Goal: Register for event/course

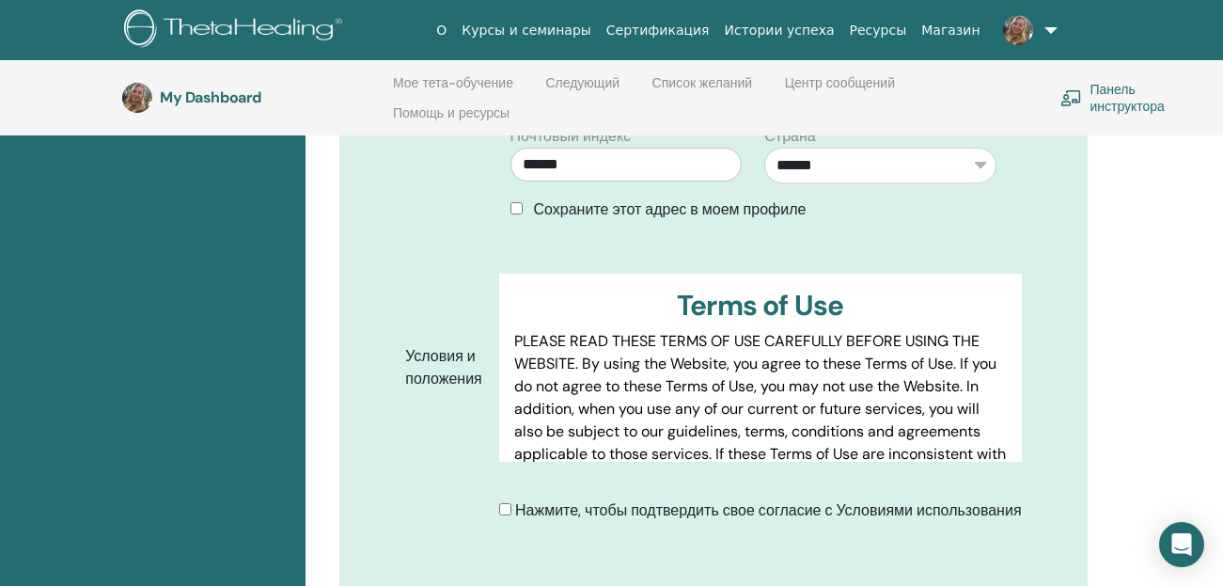
scroll to position [921, 0]
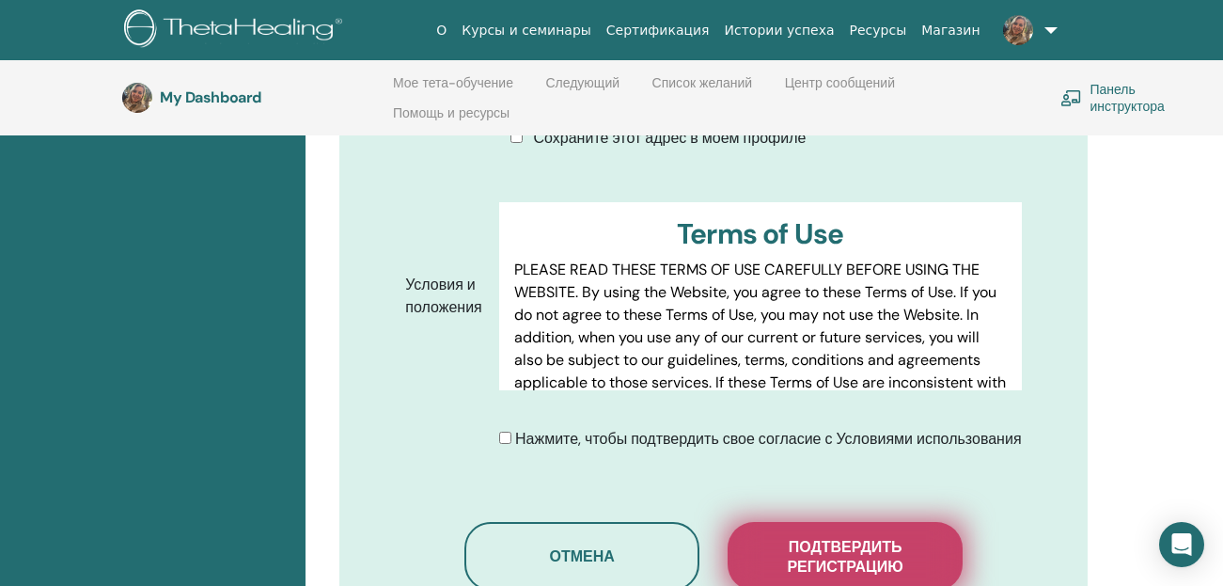
click at [871, 543] on span "Подтвердить регистрацию" at bounding box center [845, 556] width 188 height 39
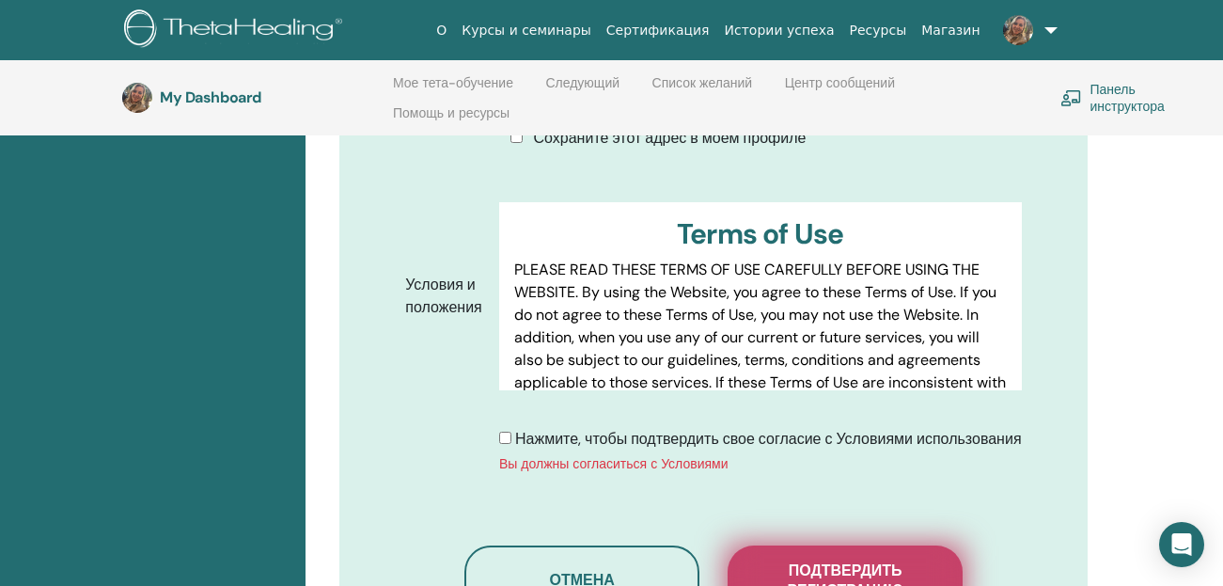
click at [838, 560] on span "Подтвердить регистрацию" at bounding box center [845, 579] width 188 height 39
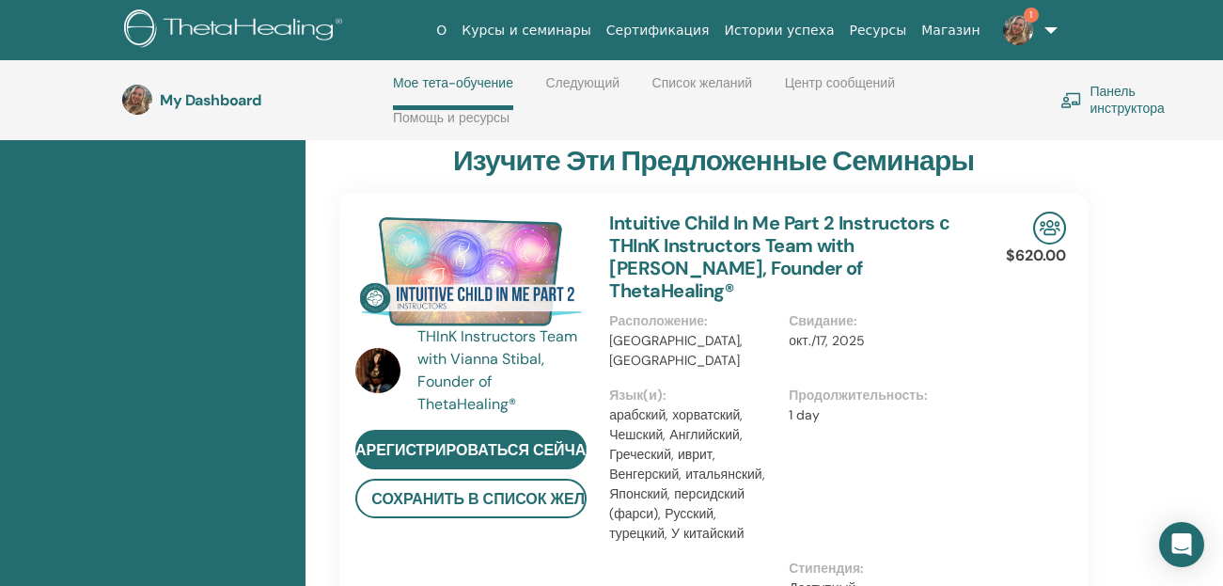
scroll to position [738, 0]
click at [1030, 24] on img at bounding box center [1018, 30] width 30 height 30
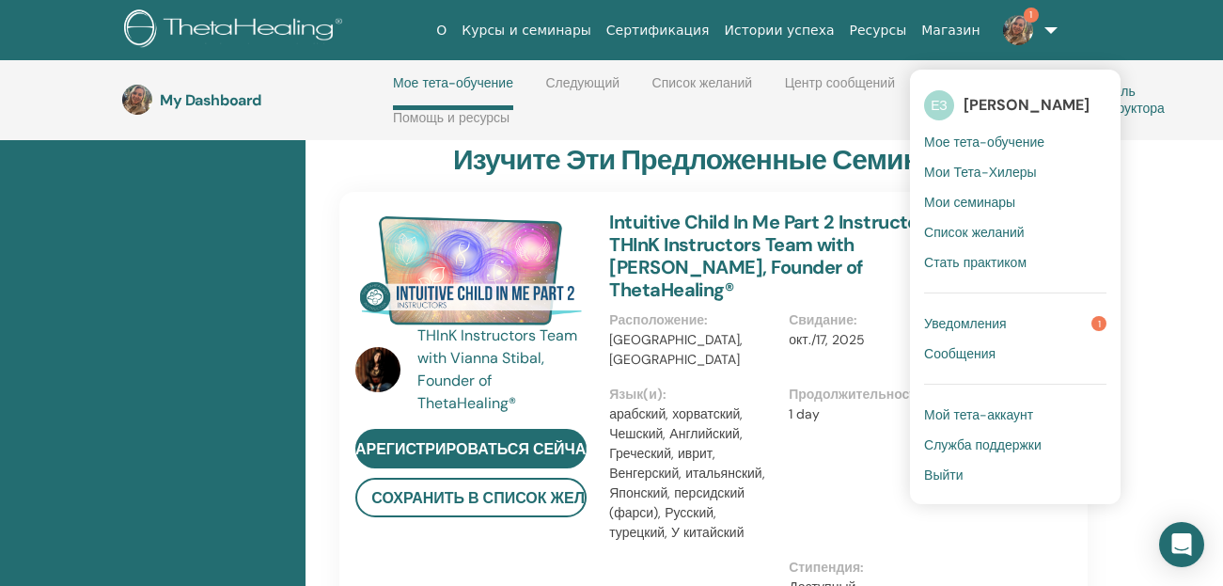
click at [958, 320] on span "Уведомления" at bounding box center [965, 323] width 83 height 17
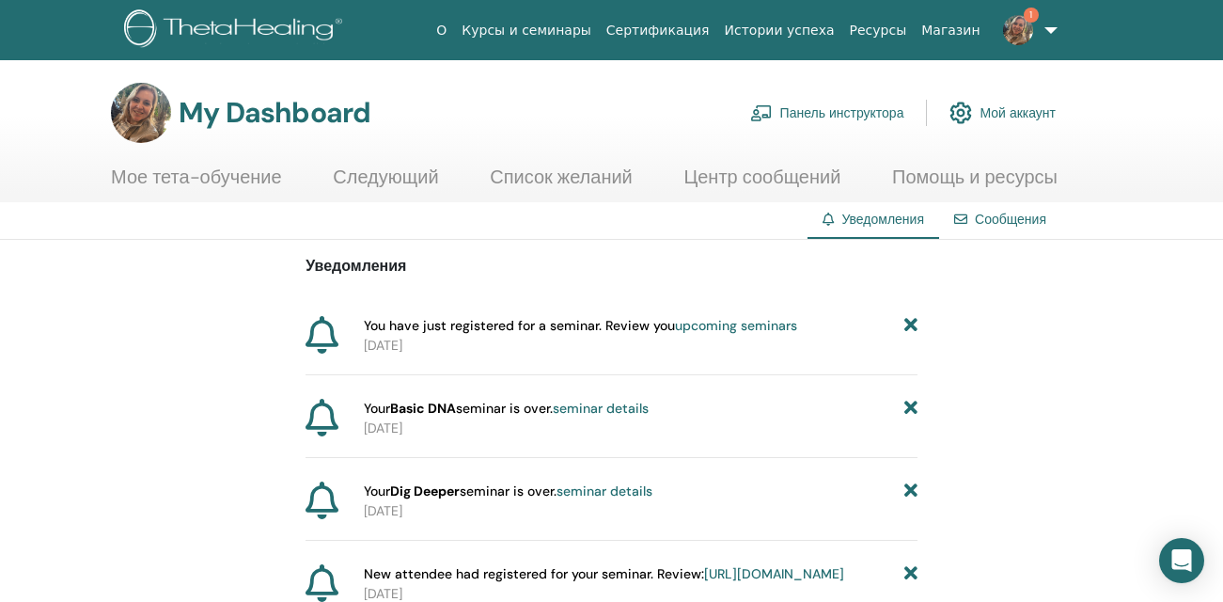
click at [1024, 31] on img at bounding box center [1018, 30] width 30 height 30
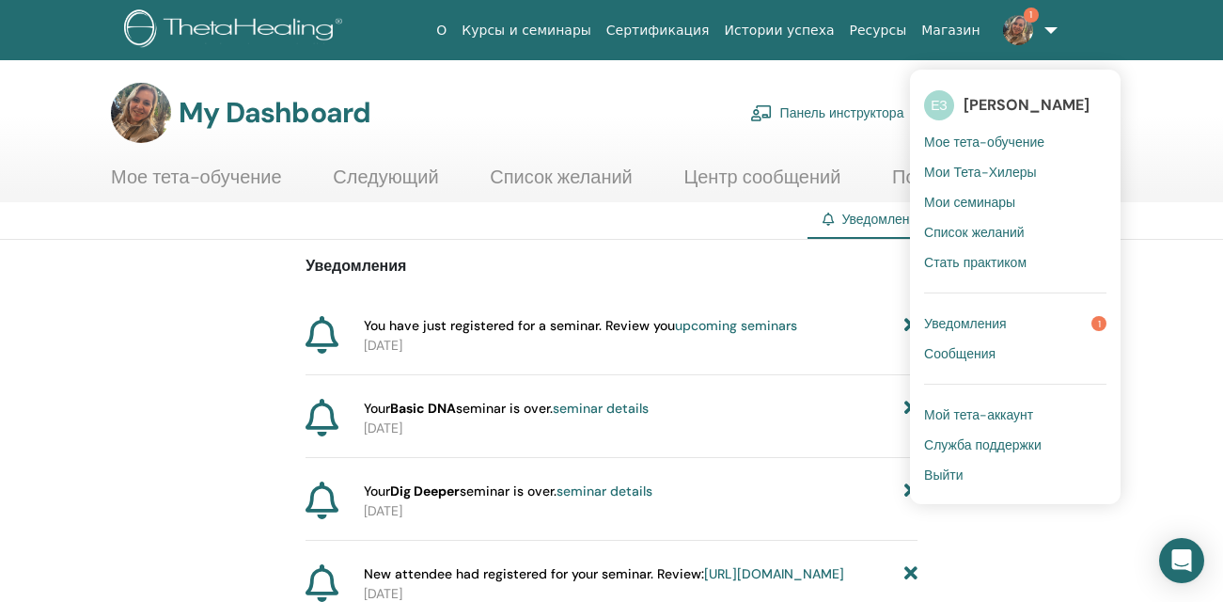
click at [985, 196] on span "Мои семинары" at bounding box center [969, 202] width 91 height 17
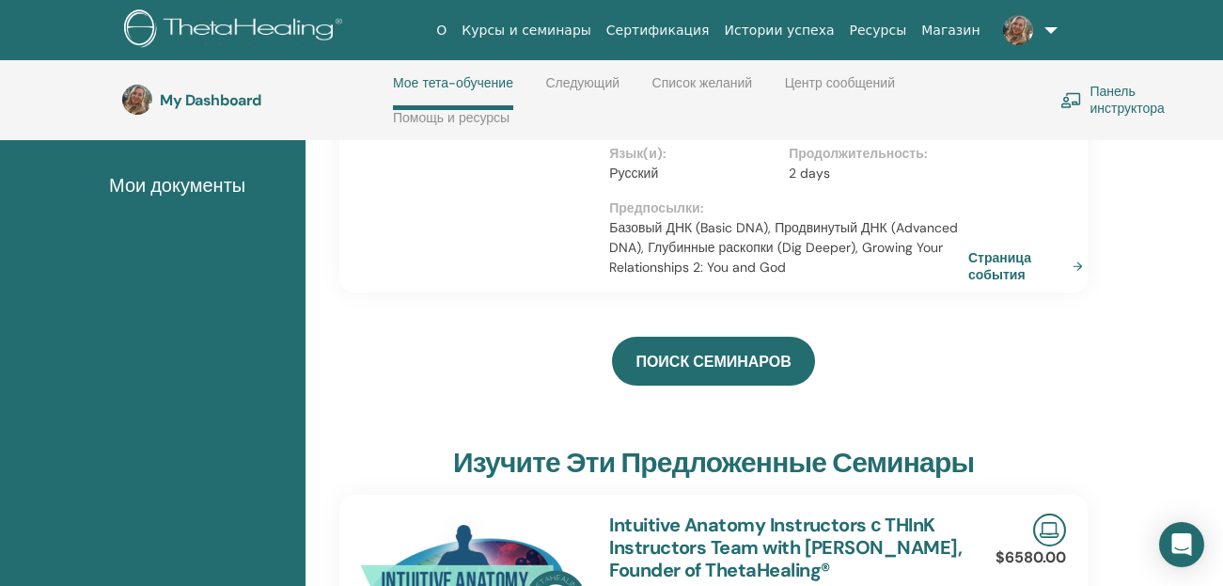
scroll to position [174, 0]
